Goal: Obtain resource: Download file/media

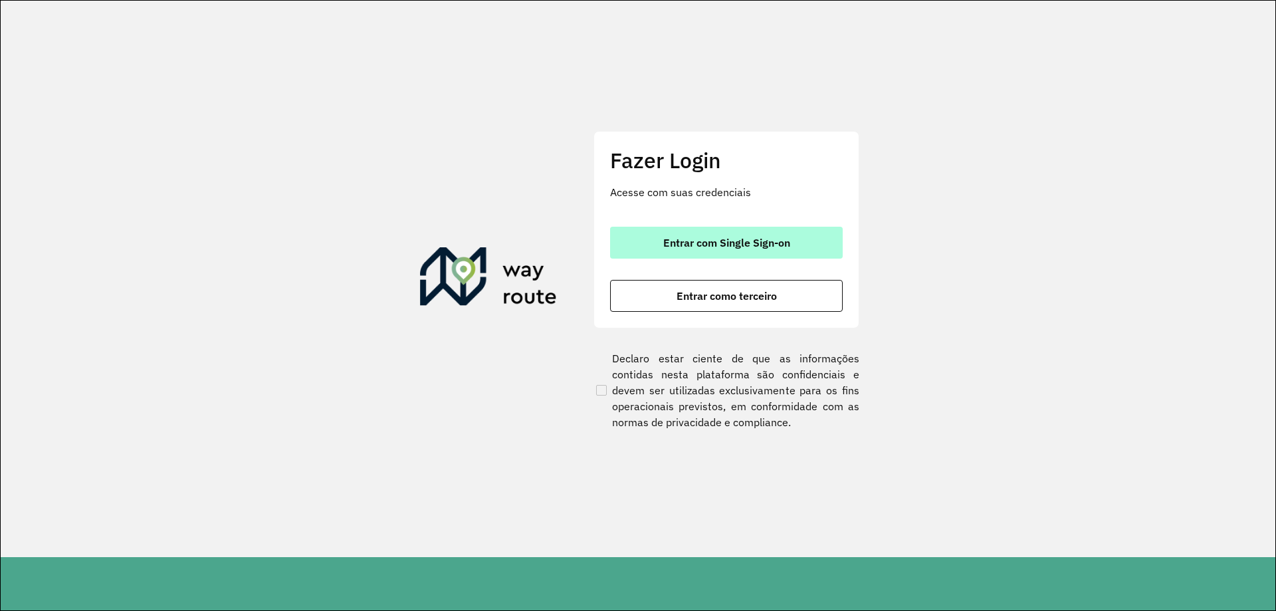
click at [787, 248] on span "Entrar com Single Sign-on" at bounding box center [727, 242] width 127 height 11
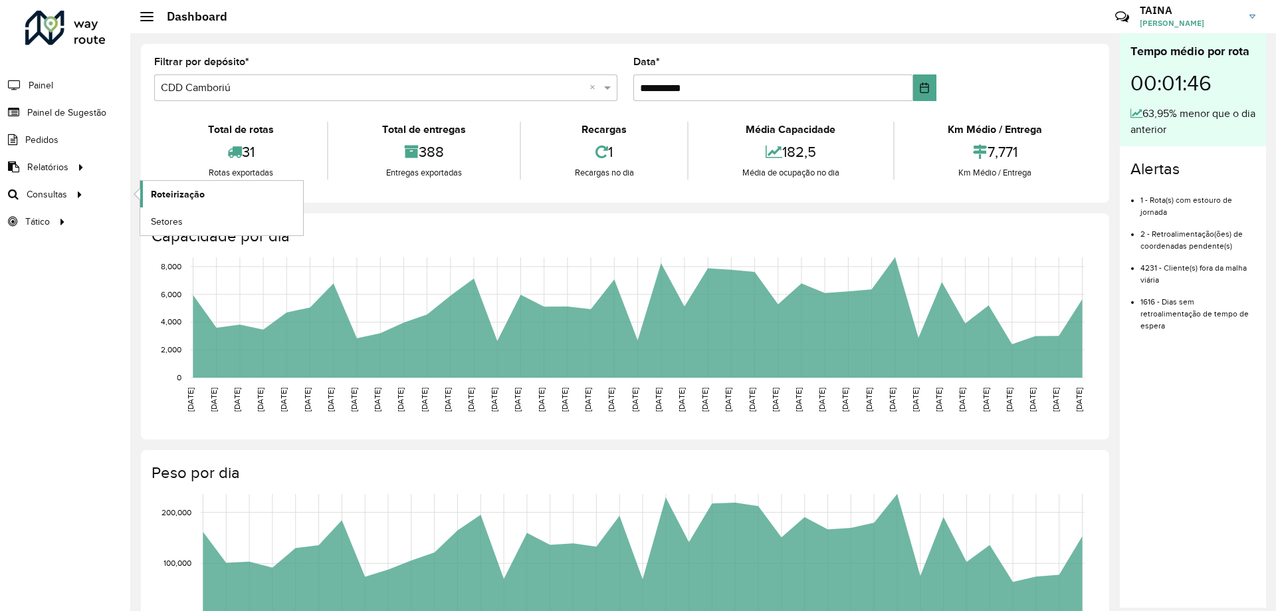
click at [146, 193] on link "Roteirização" at bounding box center [221, 194] width 163 height 27
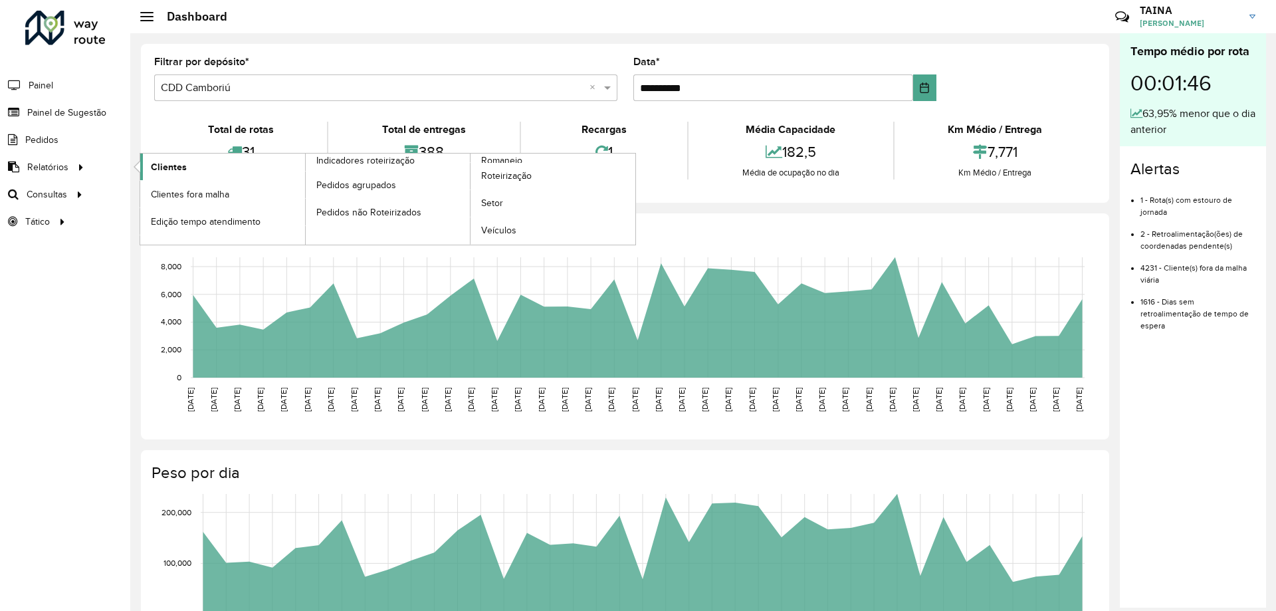
click at [168, 162] on span "Clientes" at bounding box center [169, 167] width 36 height 14
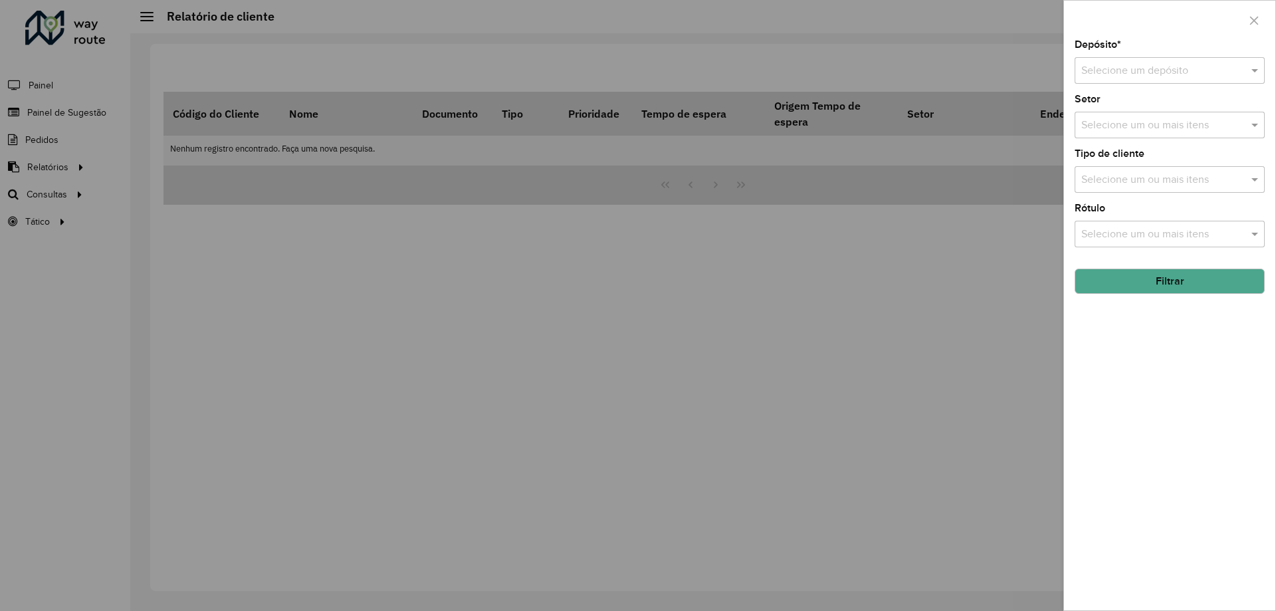
click at [1234, 65] on div at bounding box center [1170, 70] width 190 height 17
click at [1184, 152] on div "CDD Camboriú" at bounding box center [1170, 154] width 189 height 23
click at [1181, 284] on button "Filtrar" at bounding box center [1170, 281] width 190 height 25
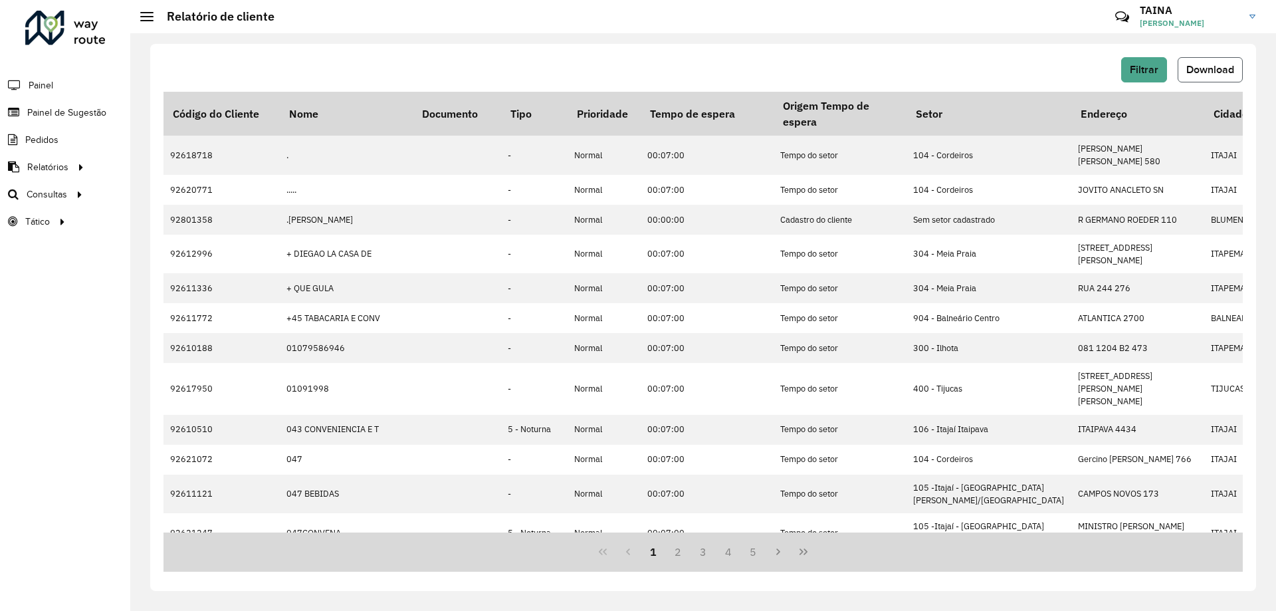
click at [1181, 78] on button "Download" at bounding box center [1210, 69] width 65 height 25
